Goal: Find specific page/section: Find specific page/section

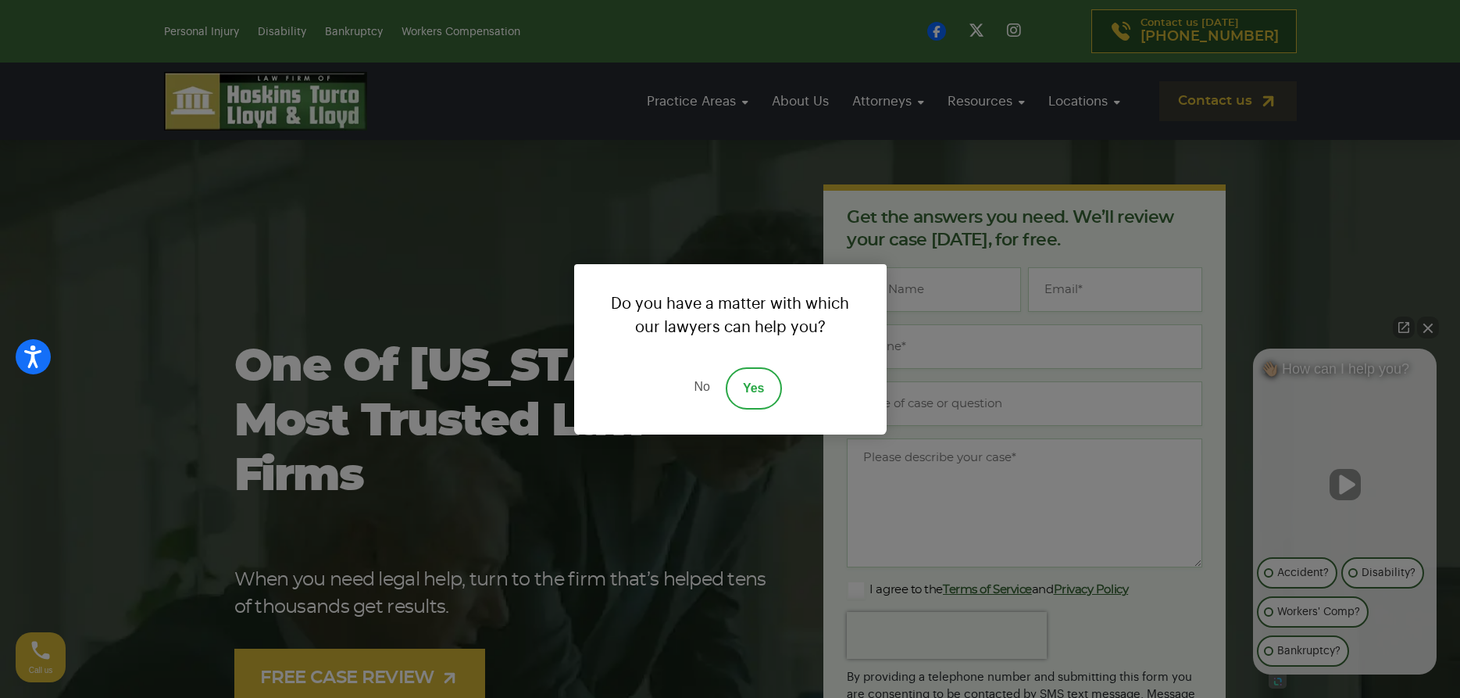
click at [510, 447] on div "Do you have a matter with which our lawyers can help you? No Yes" at bounding box center [730, 349] width 1460 height 698
drag, startPoint x: 476, startPoint y: 325, endPoint x: 480, endPoint y: 311, distance: 14.6
click at [477, 323] on div "Do you have a matter with which our lawyers can help you? No Yes" at bounding box center [730, 349] width 1460 height 698
click at [695, 388] on link "No" at bounding box center [701, 388] width 47 height 42
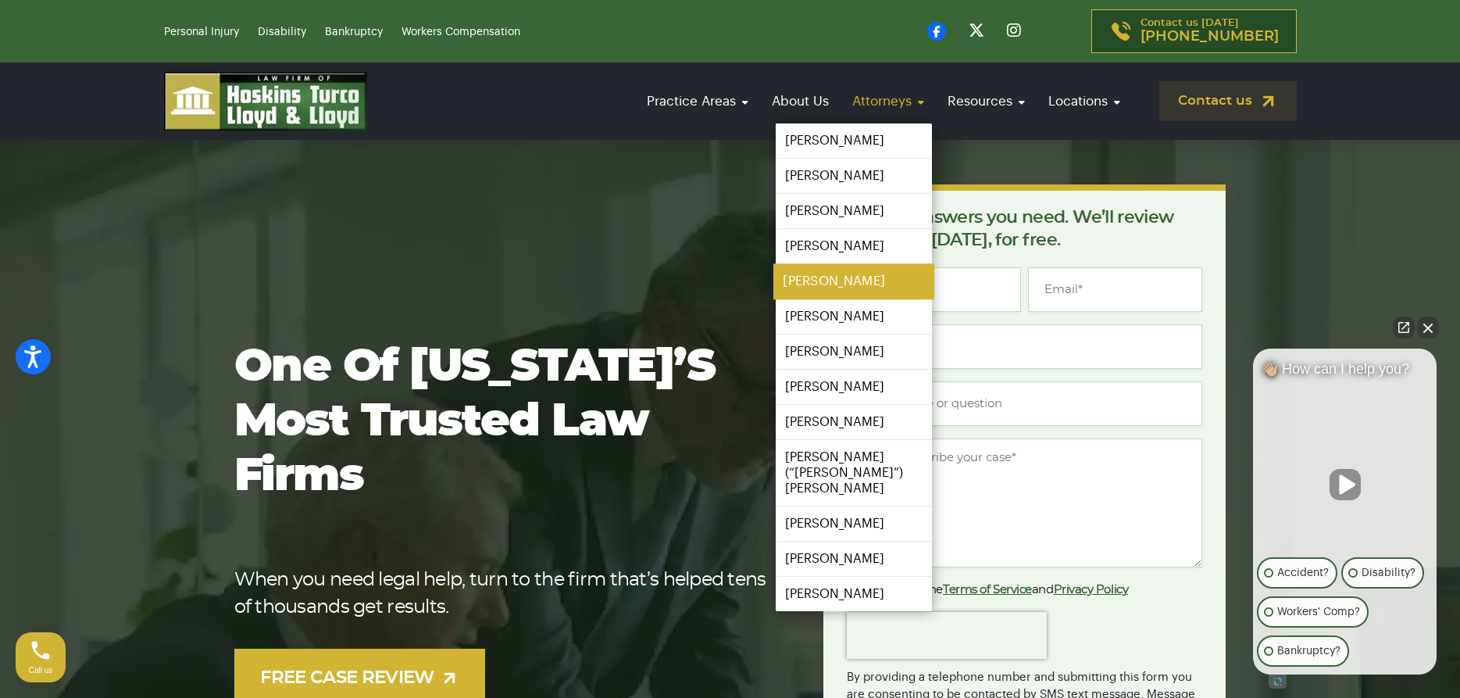
click at [817, 280] on link "[PERSON_NAME]" at bounding box center [853, 281] width 161 height 35
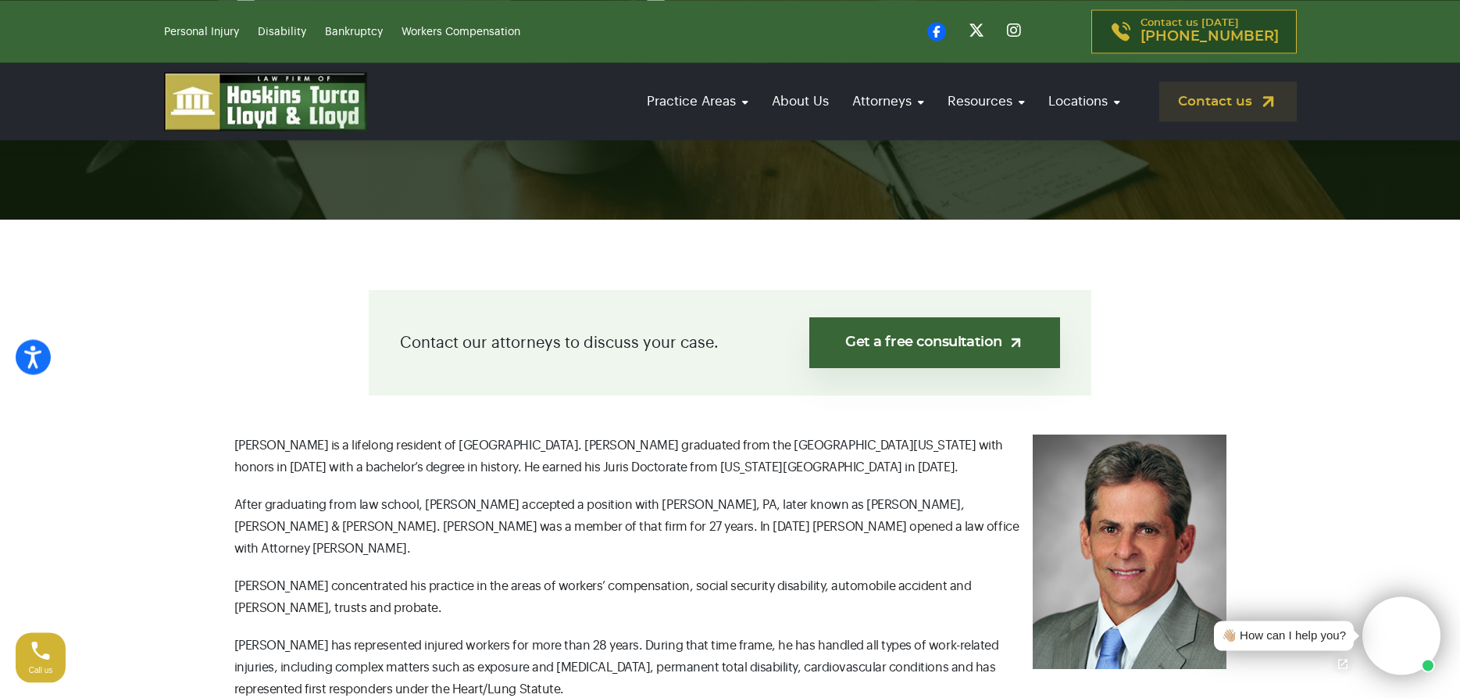
scroll to position [398, 0]
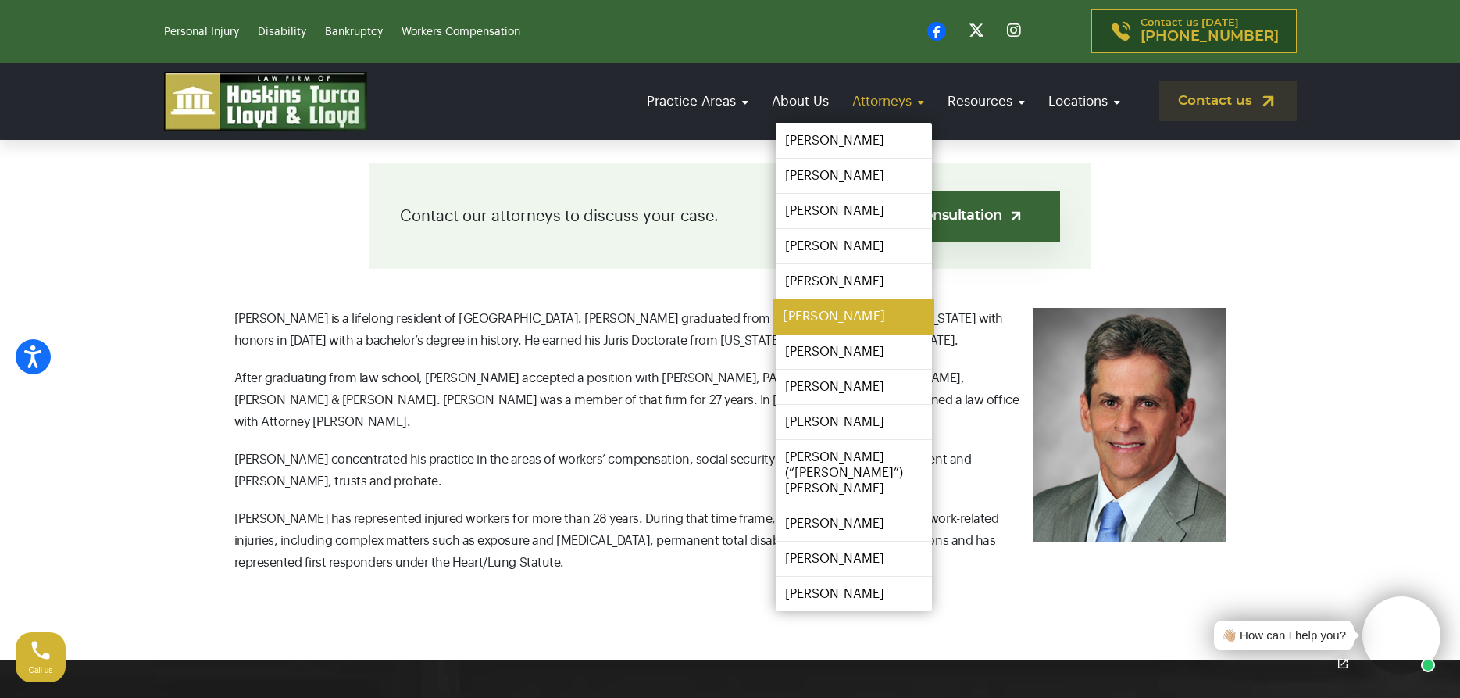
click at [834, 315] on link "[PERSON_NAME]" at bounding box center [853, 316] width 161 height 35
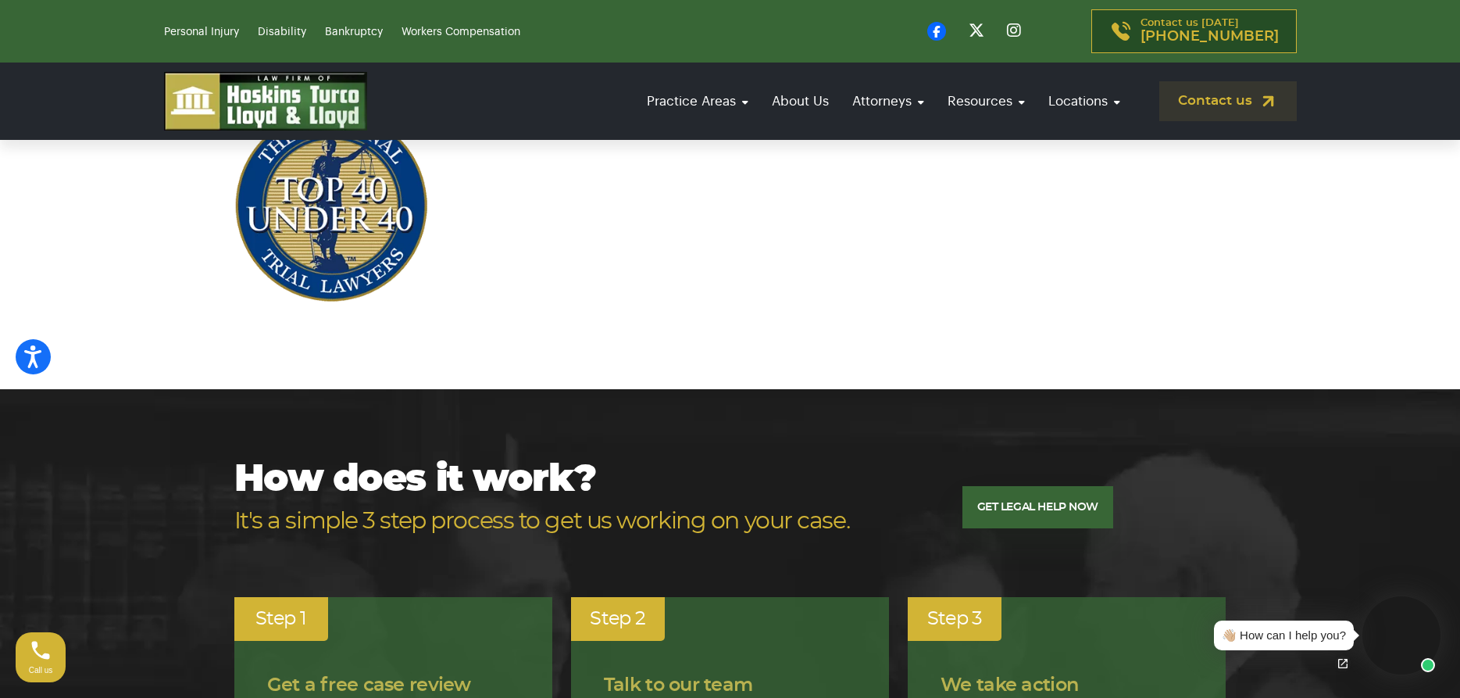
scroll to position [478, 0]
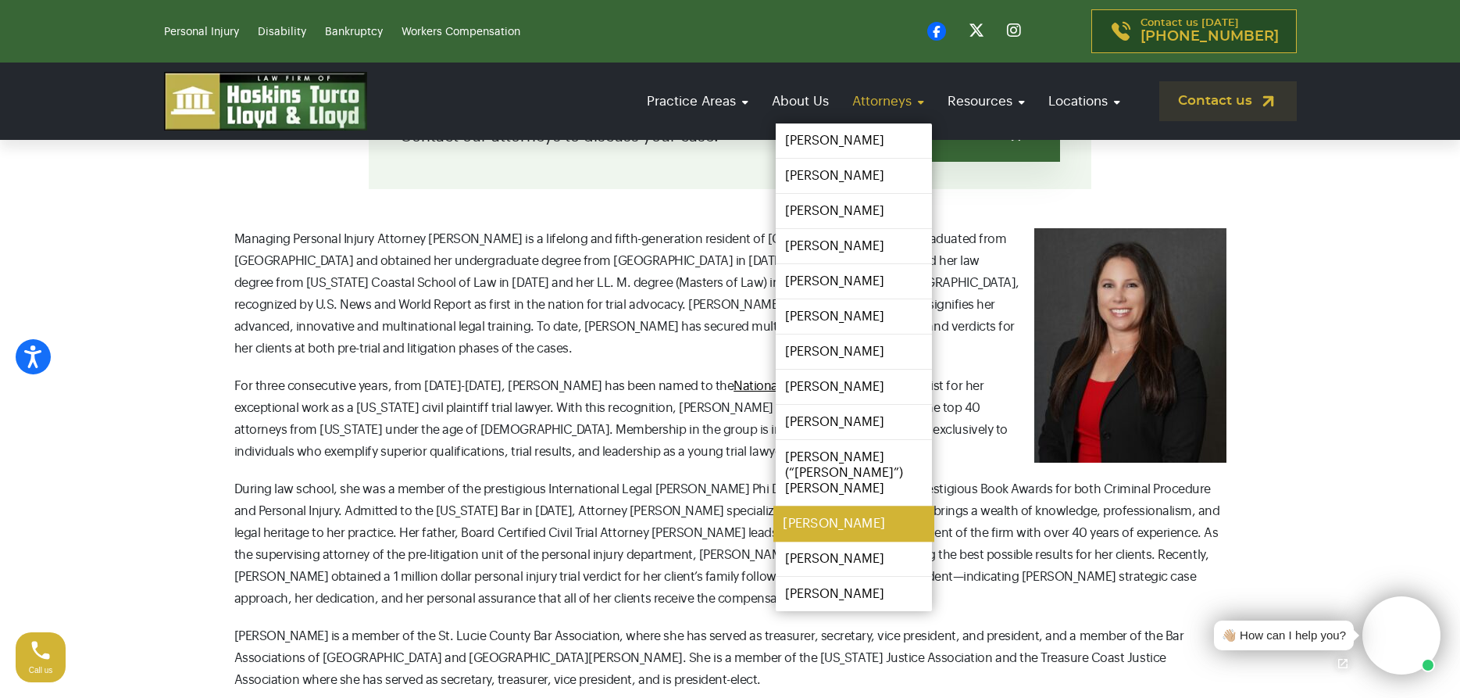
click at [853, 512] on link "[PERSON_NAME]" at bounding box center [853, 523] width 161 height 35
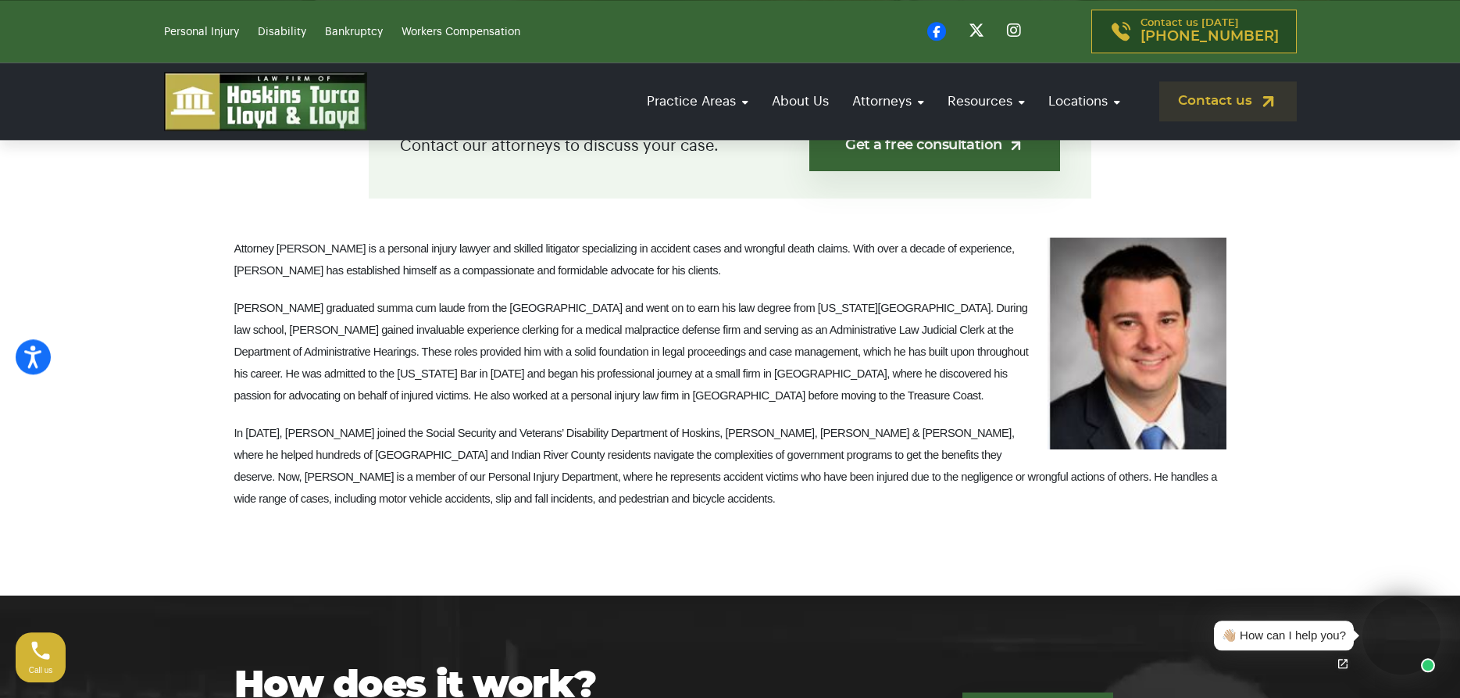
scroll to position [478, 0]
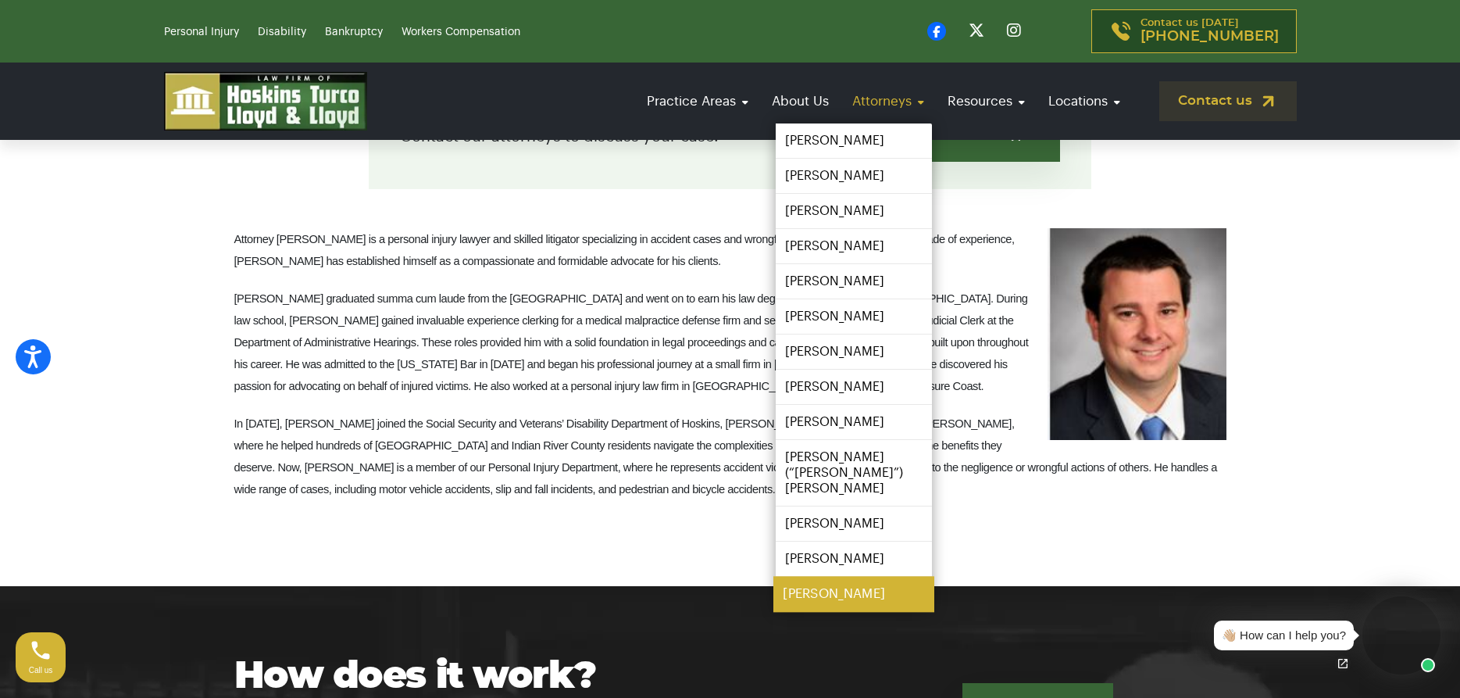
click at [833, 583] on link "[PERSON_NAME]" at bounding box center [853, 594] width 161 height 35
